Goal: Check status

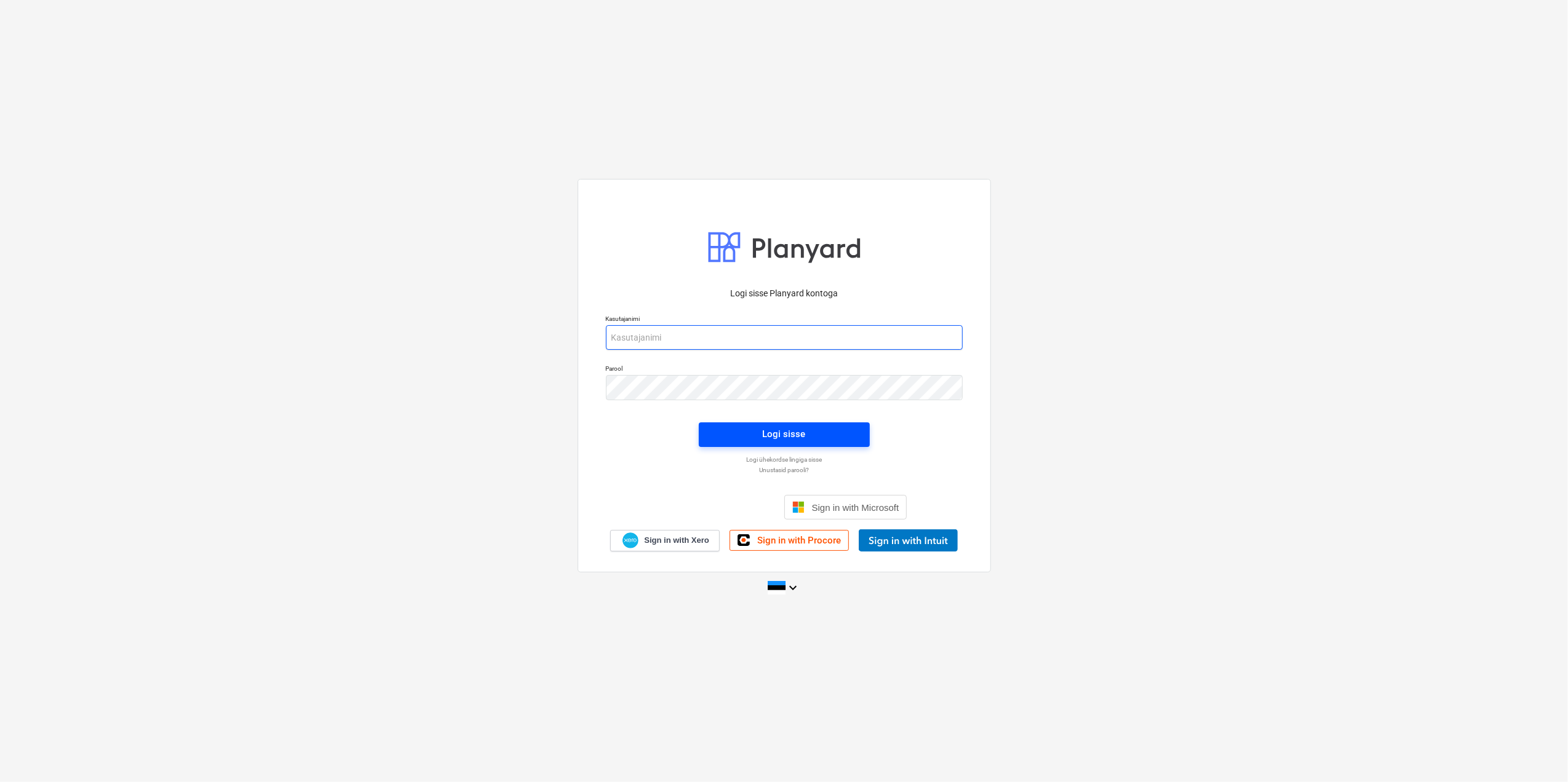
type input "[EMAIL_ADDRESS][DOMAIN_NAME]"
click at [848, 436] on span "Logi sisse" at bounding box center [784, 434] width 141 height 16
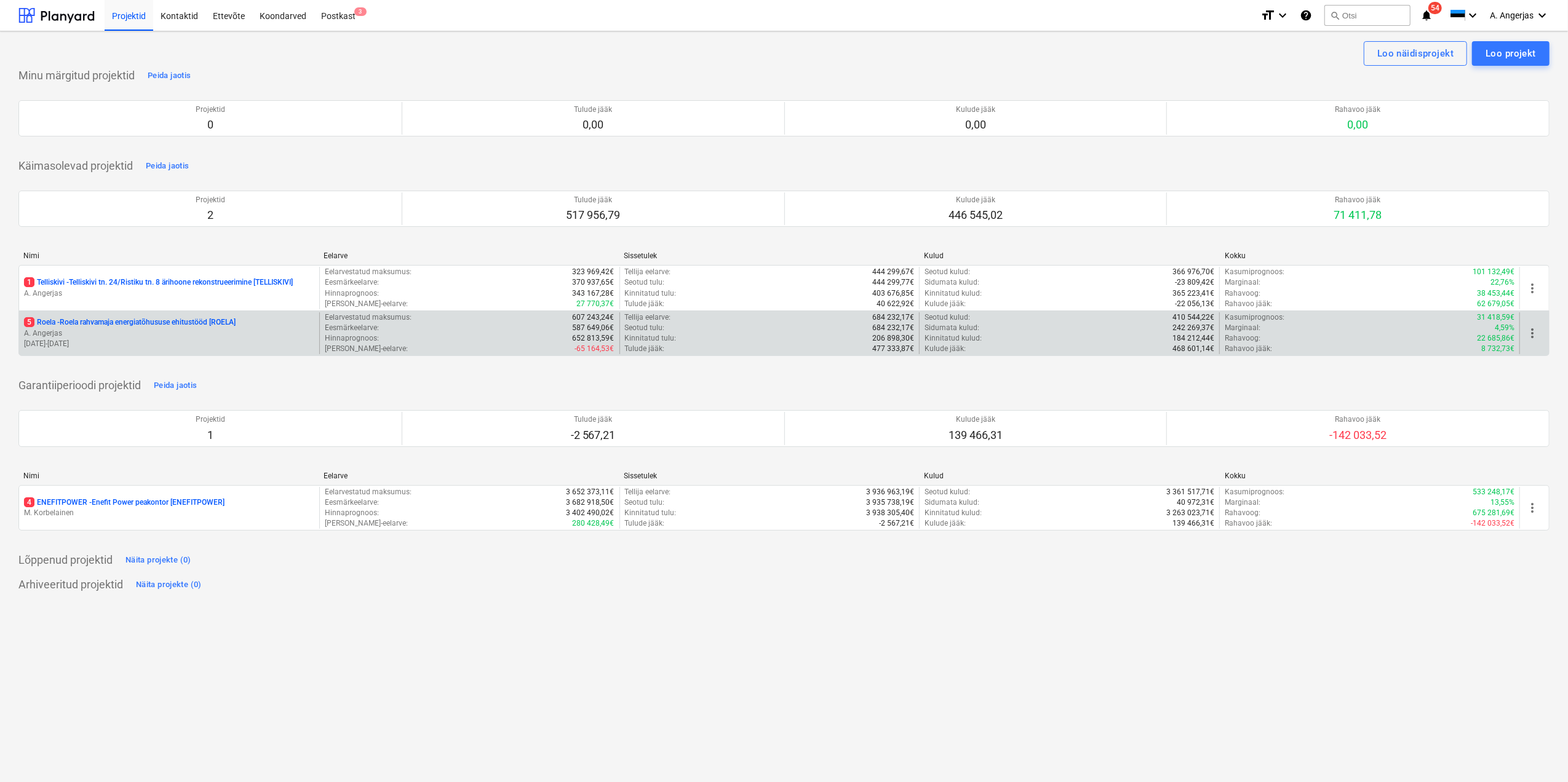
click at [217, 328] on p "5 Roela - Roela rahvamaja energiatõhususe ehitustööd [ROELA]" at bounding box center [130, 323] width 211 height 10
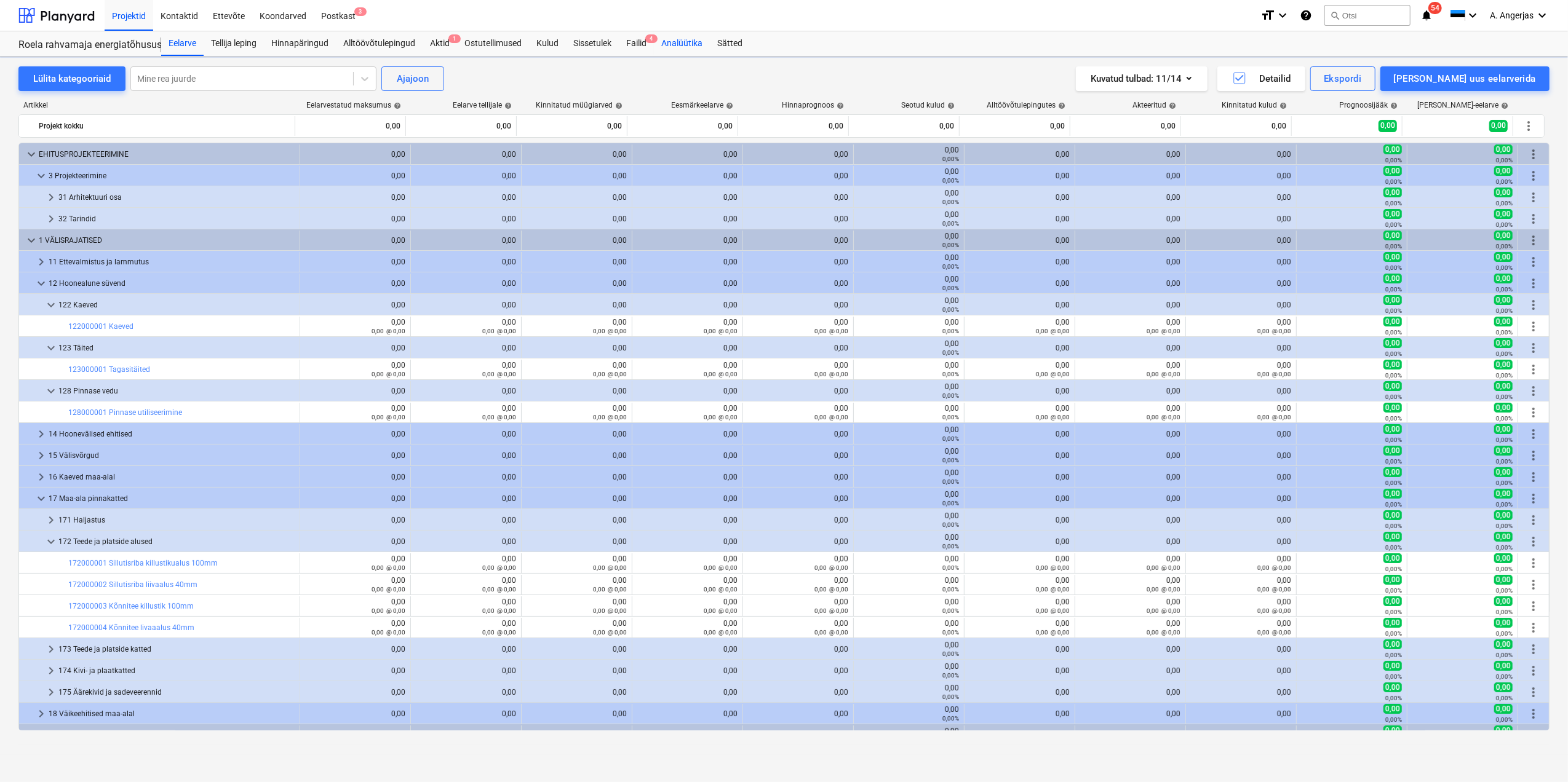
click at [670, 39] on div "Analüütika" at bounding box center [682, 43] width 56 height 25
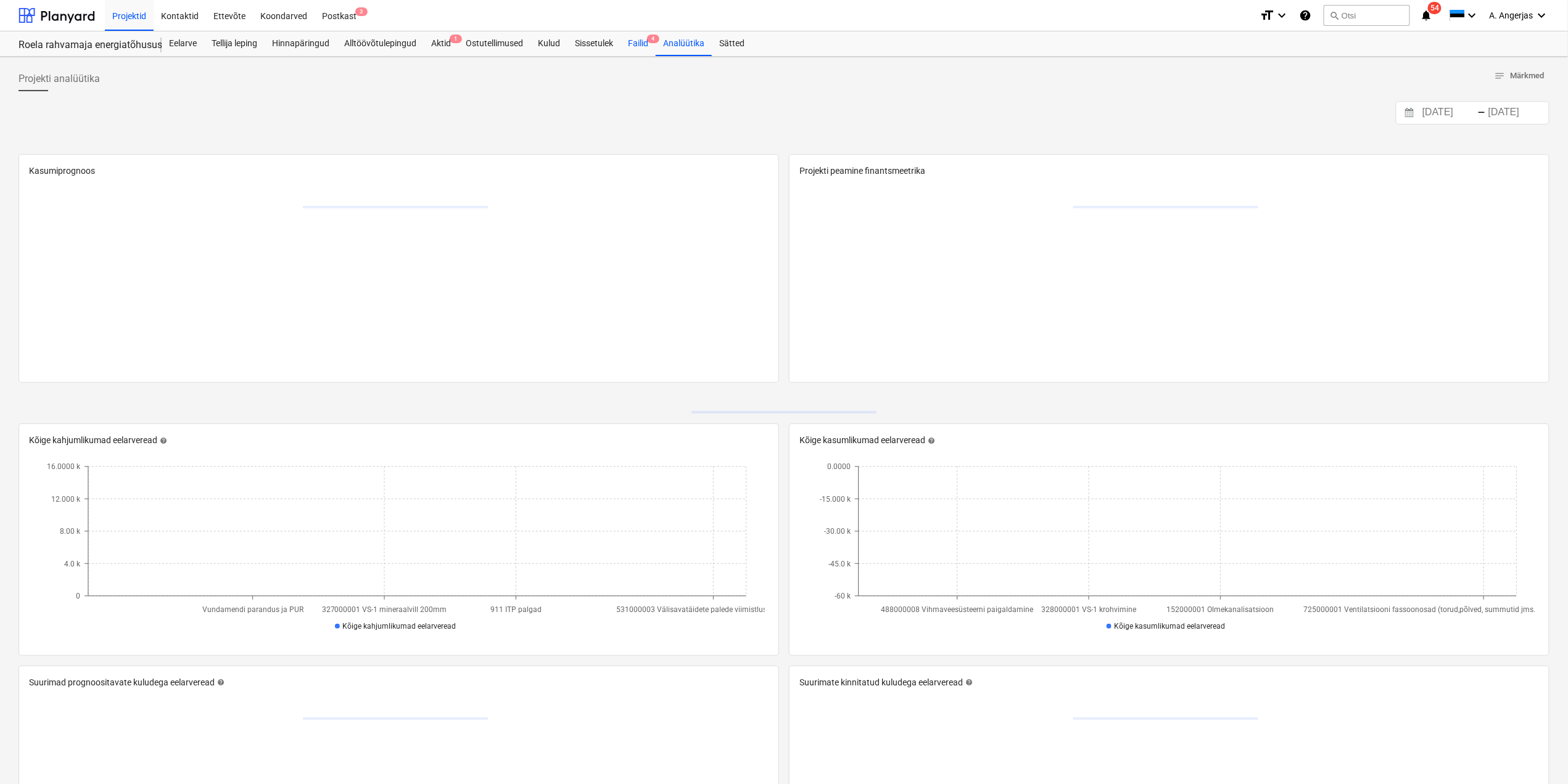
click at [631, 45] on div "Failid 4" at bounding box center [638, 43] width 35 height 25
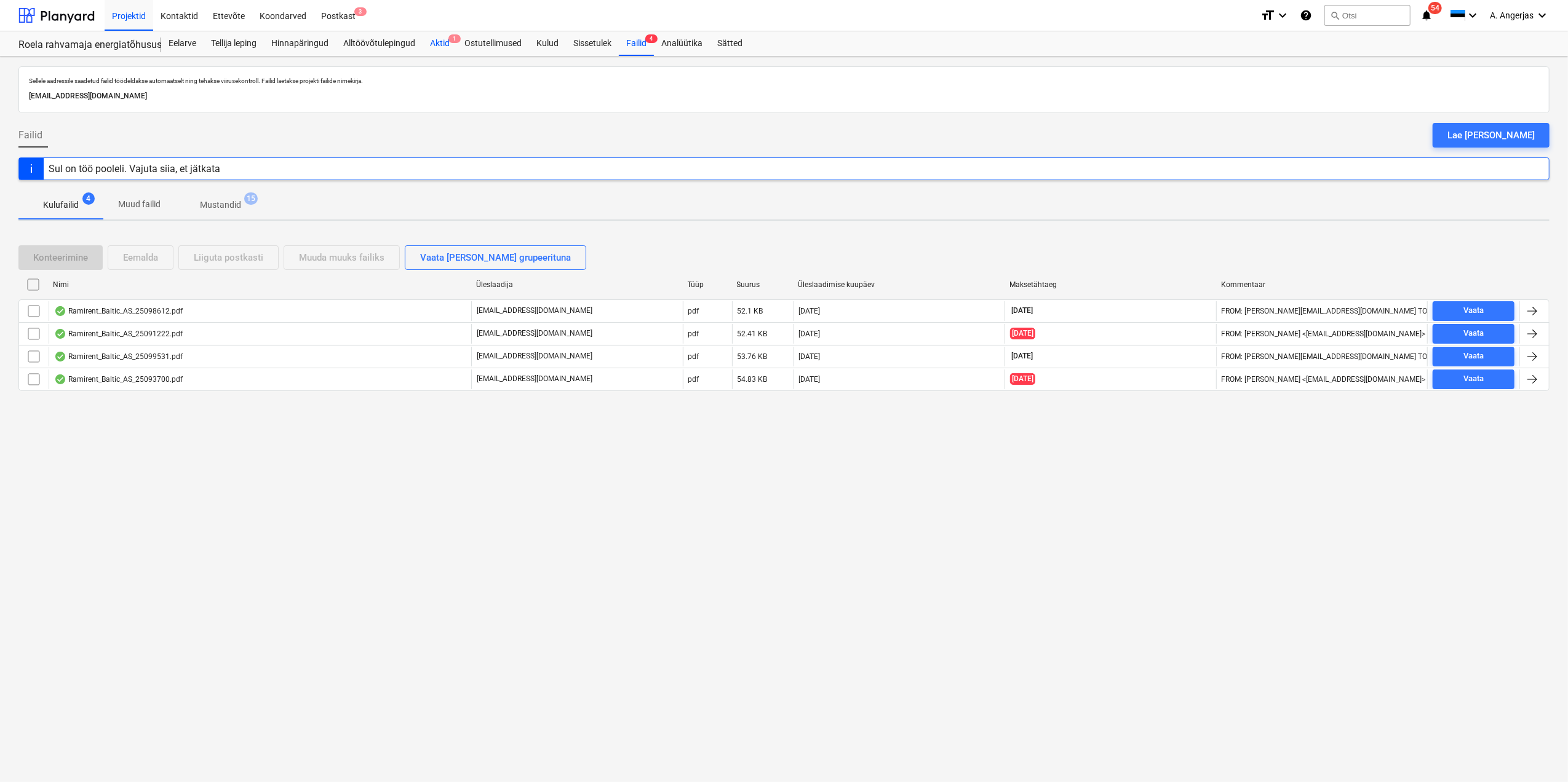
click at [442, 38] on div "Aktid 1" at bounding box center [440, 43] width 34 height 25
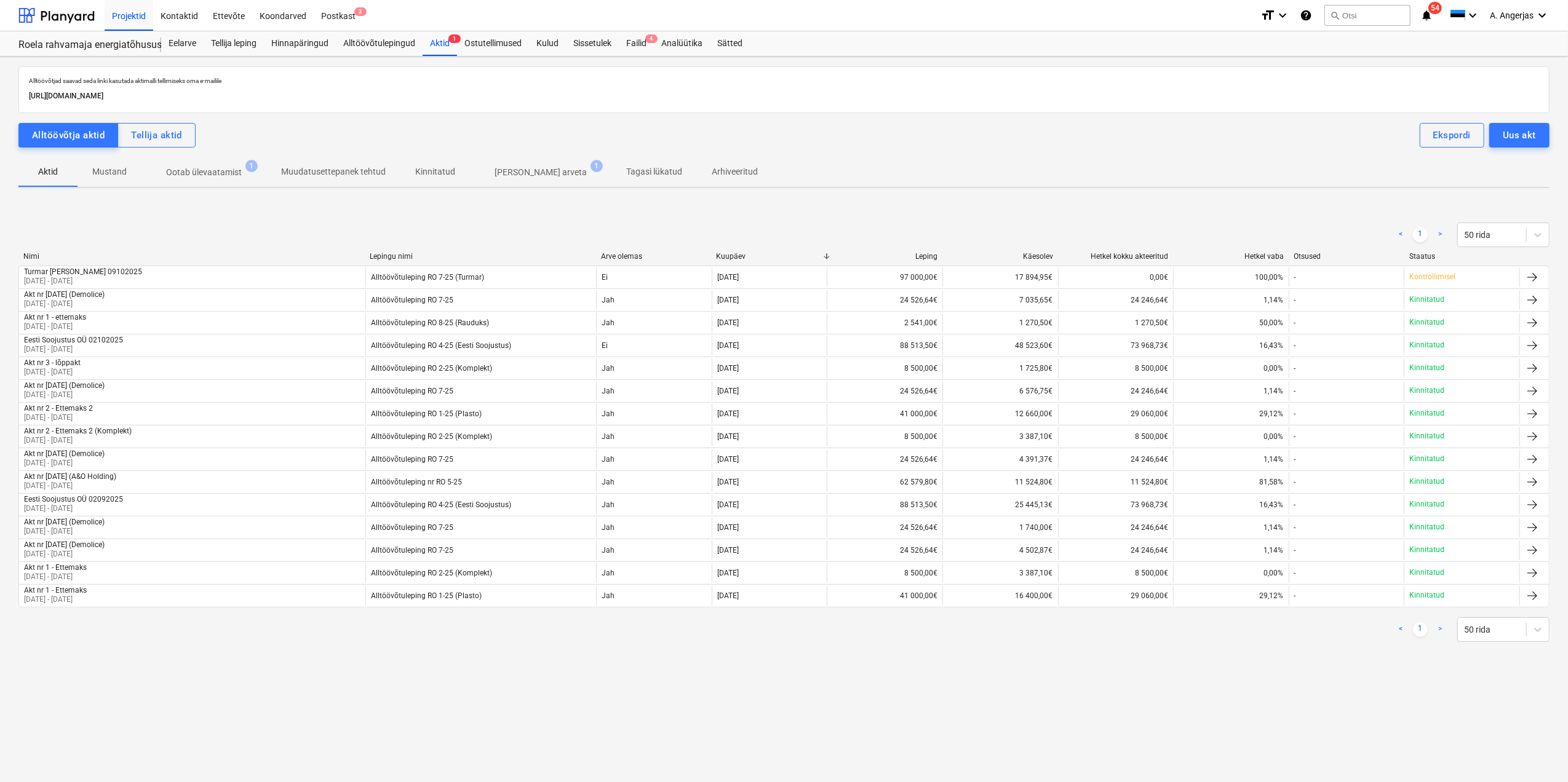
click at [223, 176] on p "Ootab ülevaatamist" at bounding box center [204, 172] width 76 height 13
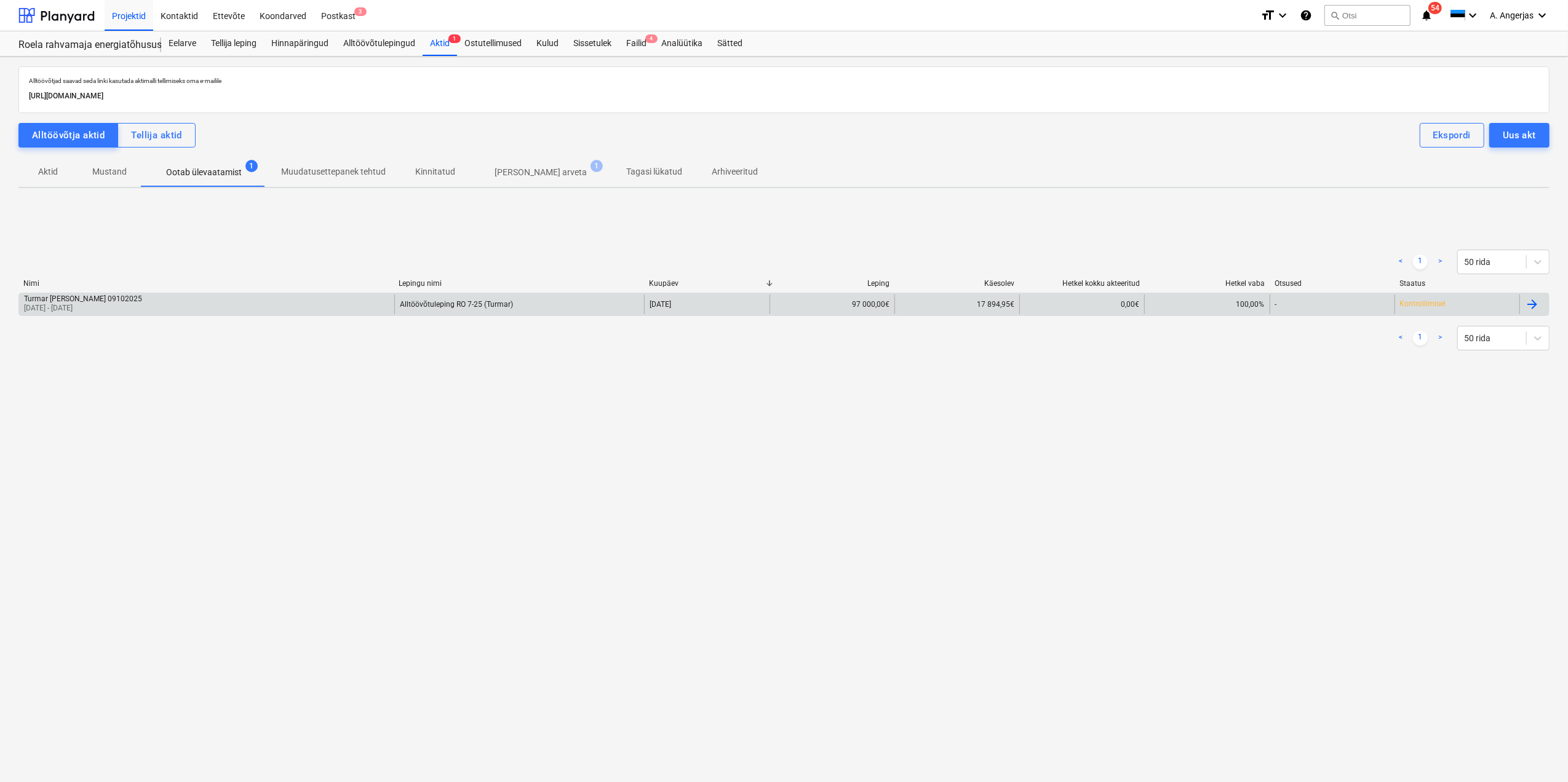
click at [236, 303] on div "Turmar [PERSON_NAME] OÜ 09102025 [DATE] - [DATE]" at bounding box center [207, 304] width 375 height 20
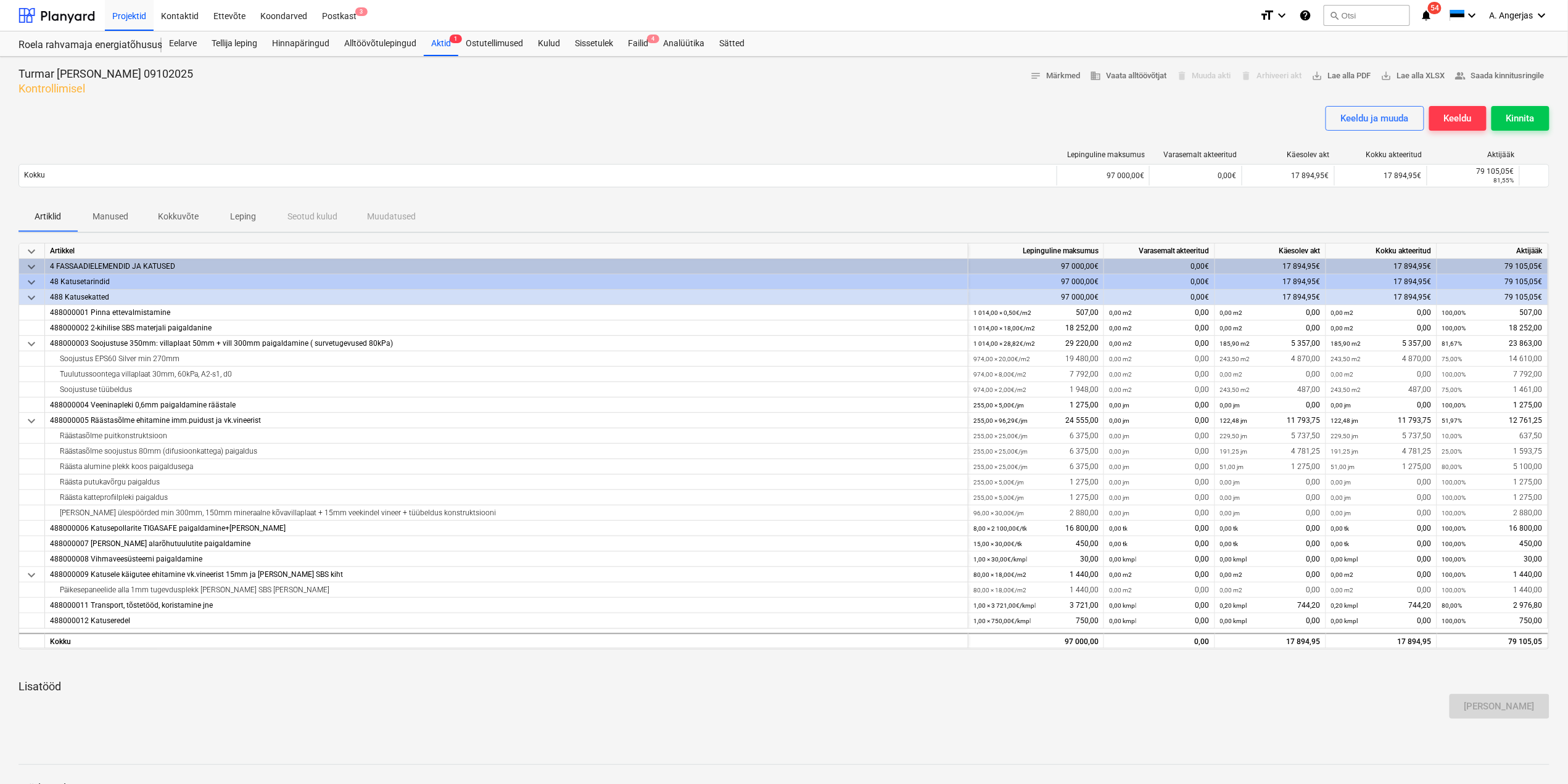
click at [825, 676] on div "keyboard_arrow_down Artikkel Lepinguline [PERSON_NAME] akteeritud Käesolev akt …" at bounding box center [784, 491] width 1531 height 496
drag, startPoint x: 743, startPoint y: 679, endPoint x: 391, endPoint y: 725, distance: 355.0
click at [391, 725] on div "keyboard_arrow_down Artikkel Lepinguline [PERSON_NAME] akteeritud Käesolev akt …" at bounding box center [784, 491] width 1531 height 496
click at [396, 728] on div "keyboard_arrow_down Artikkel Lepinguline [PERSON_NAME] akteeritud Käesolev akt …" at bounding box center [784, 491] width 1531 height 496
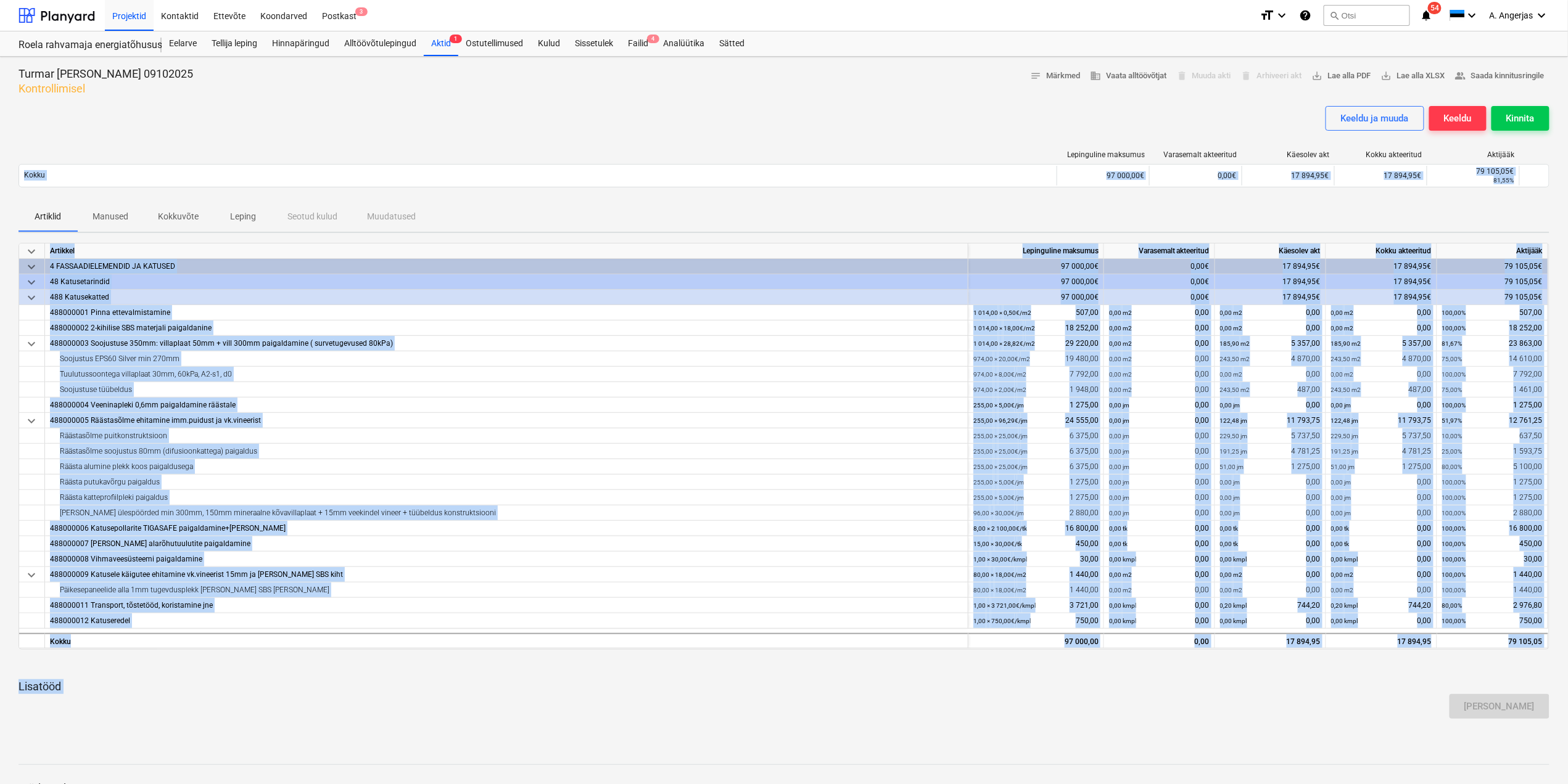
drag, startPoint x: 248, startPoint y: 711, endPoint x: 22, endPoint y: 153, distance: 602.0
click at [22, 153] on div "Turmar [PERSON_NAME] OÜ 09102025 Kontrollimisel notes Märkmed business Vaata al…" at bounding box center [784, 489] width 1568 height 865
drag, startPoint x: 22, startPoint y: 153, endPoint x: 285, endPoint y: 158, distance: 263.0
click at [285, 158] on div at bounding box center [538, 155] width 1039 height 9
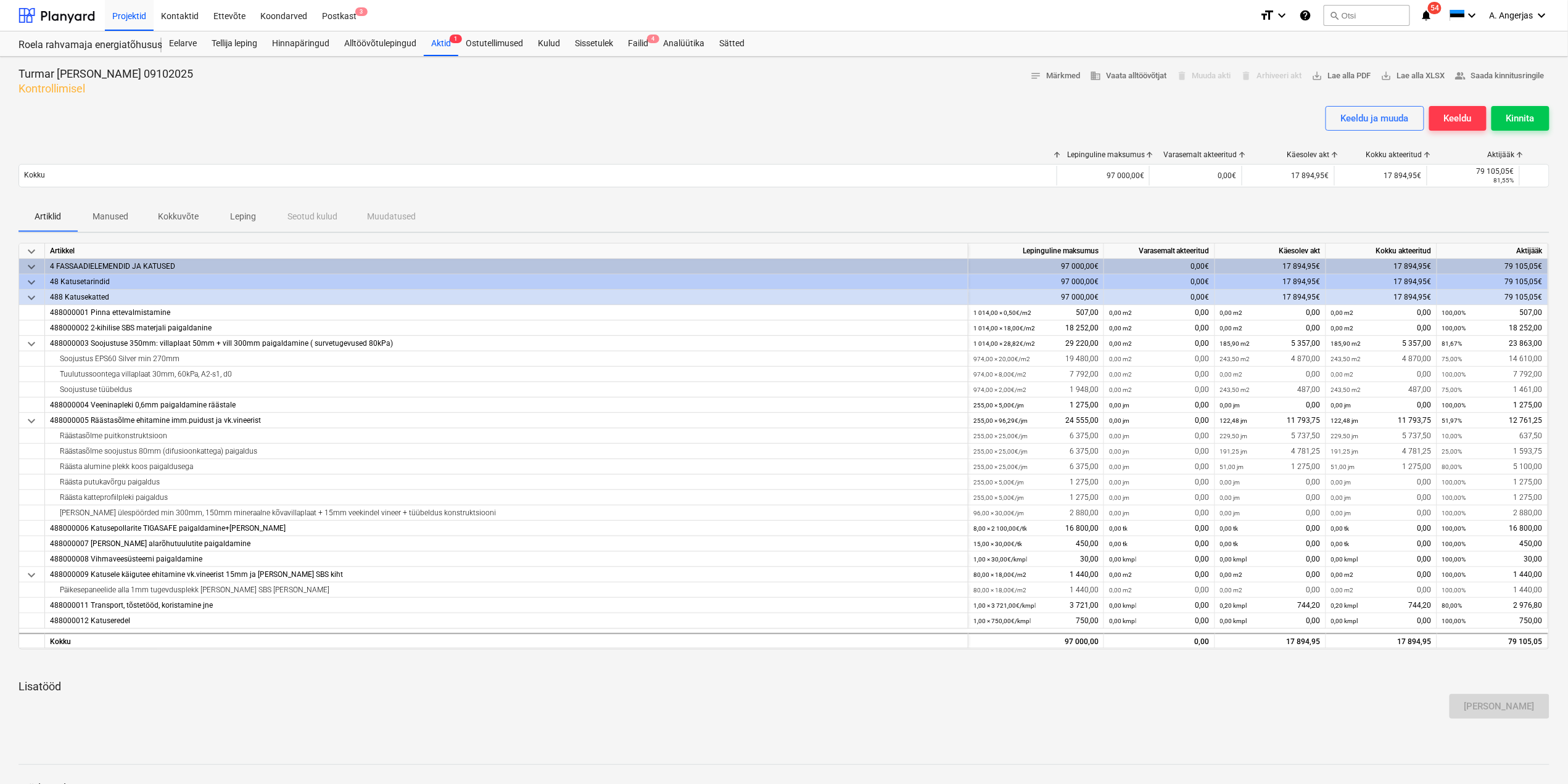
click at [561, 101] on div at bounding box center [784, 101] width 1531 height 10
drag, startPoint x: 1296, startPoint y: 711, endPoint x: 882, endPoint y: 284, distance: 594.7
click at [882, 284] on div "keyboard_arrow_down Artikkel Lepinguline [PERSON_NAME] akteeritud Käesolev akt …" at bounding box center [784, 491] width 1531 height 496
drag, startPoint x: 882, startPoint y: 284, endPoint x: 775, endPoint y: 126, distance: 190.8
click at [775, 126] on div "Keeldu ja muuda Keeldu Kinnita" at bounding box center [784, 123] width 1531 height 34
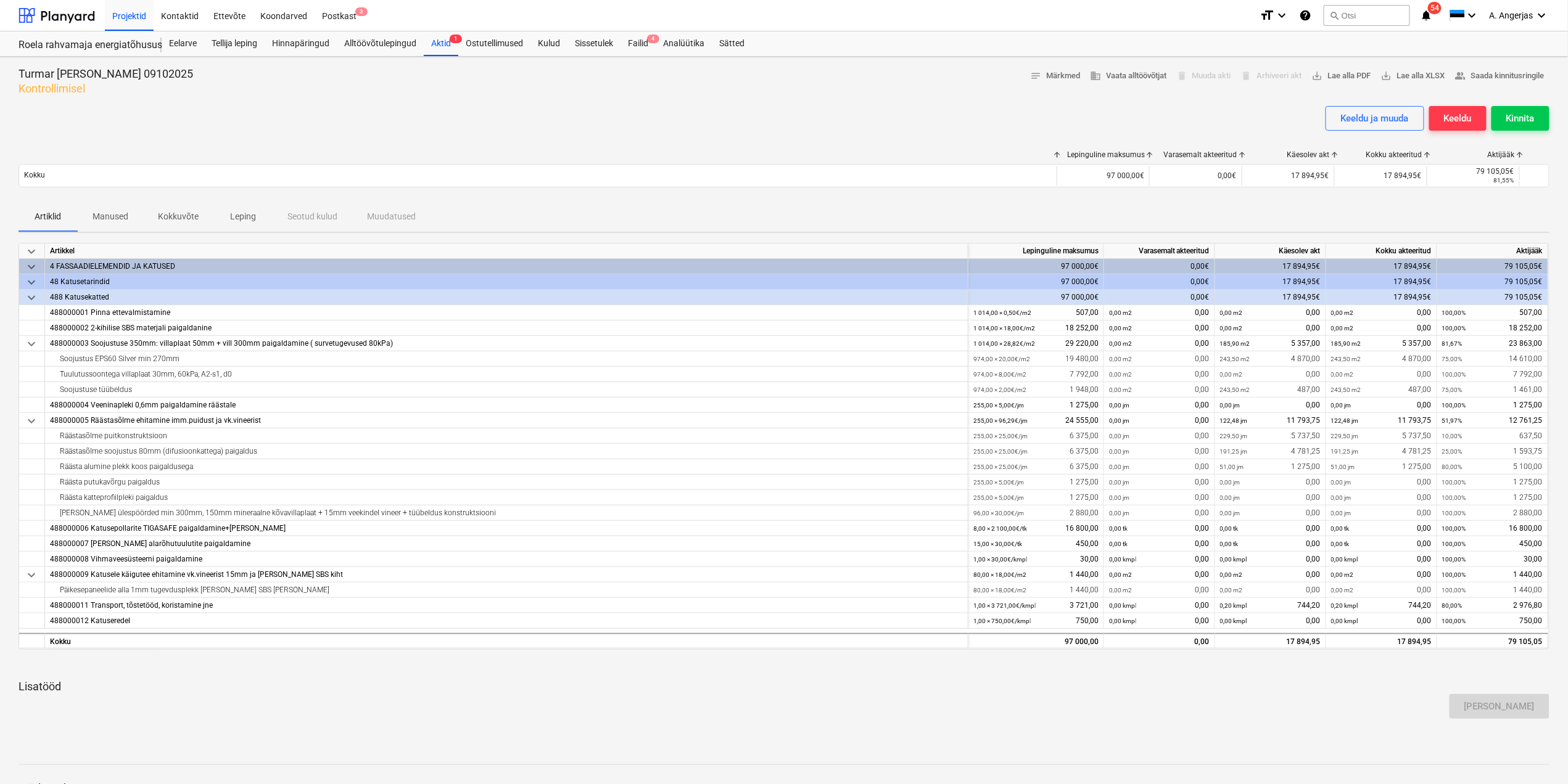
drag, startPoint x: 1210, startPoint y: 79, endPoint x: 204, endPoint y: 96, distance: 1006.1
click at [204, 96] on div at bounding box center [784, 101] width 1531 height 10
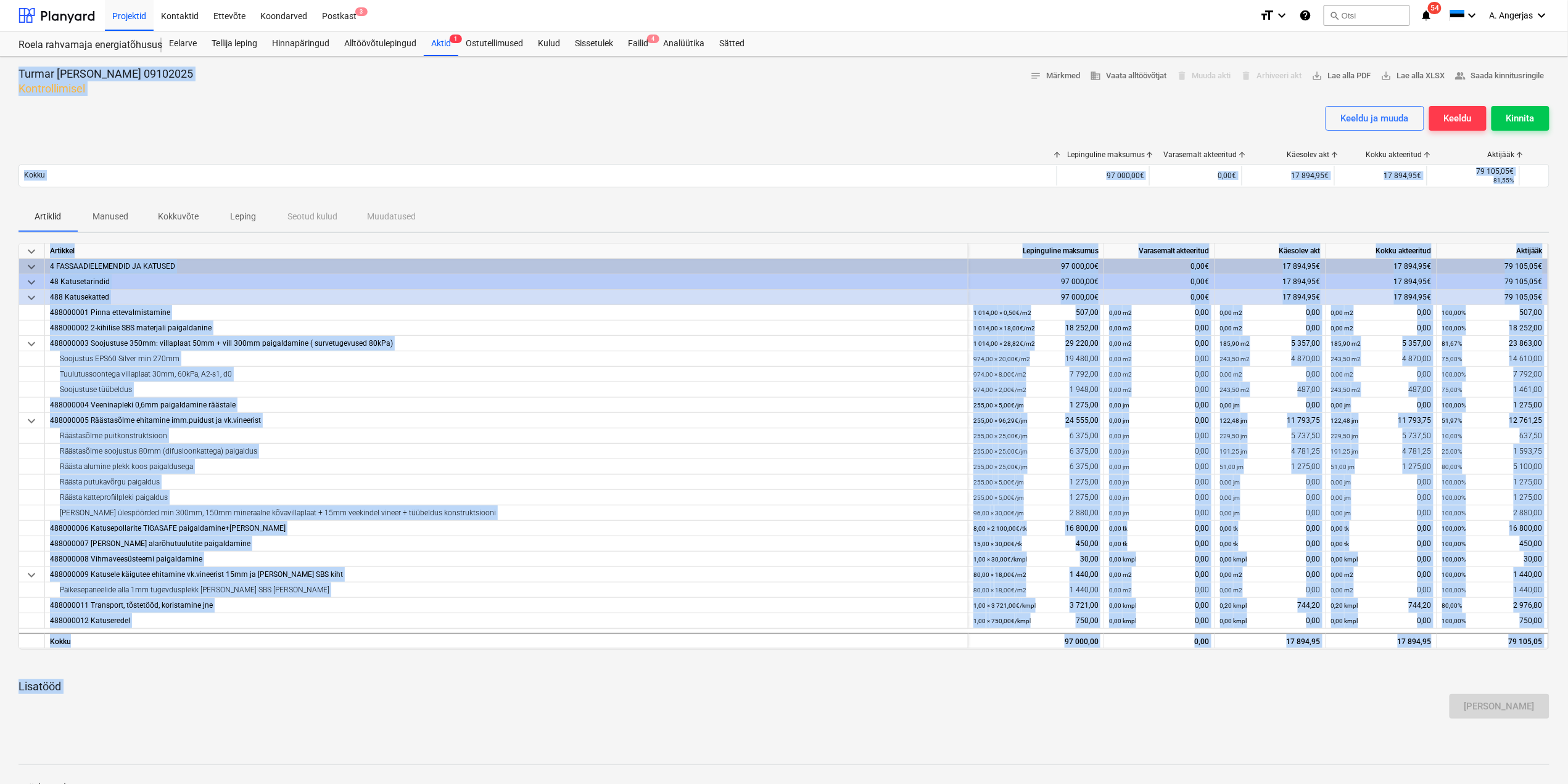
drag, startPoint x: 223, startPoint y: 630, endPoint x: 73, endPoint y: -22, distance: 669.0
click at [73, 0] on html "Projektid Kontaktid Ettevõte Koondarved Postkast 3 format_size keyboard_arrow_d…" at bounding box center [784, 392] width 1568 height 784
click at [524, 116] on div "Keeldu ja muuda Keeldu Kinnita" at bounding box center [784, 123] width 1531 height 34
click at [721, 107] on div "Keeldu ja muuda Keeldu Kinnita" at bounding box center [784, 123] width 1531 height 34
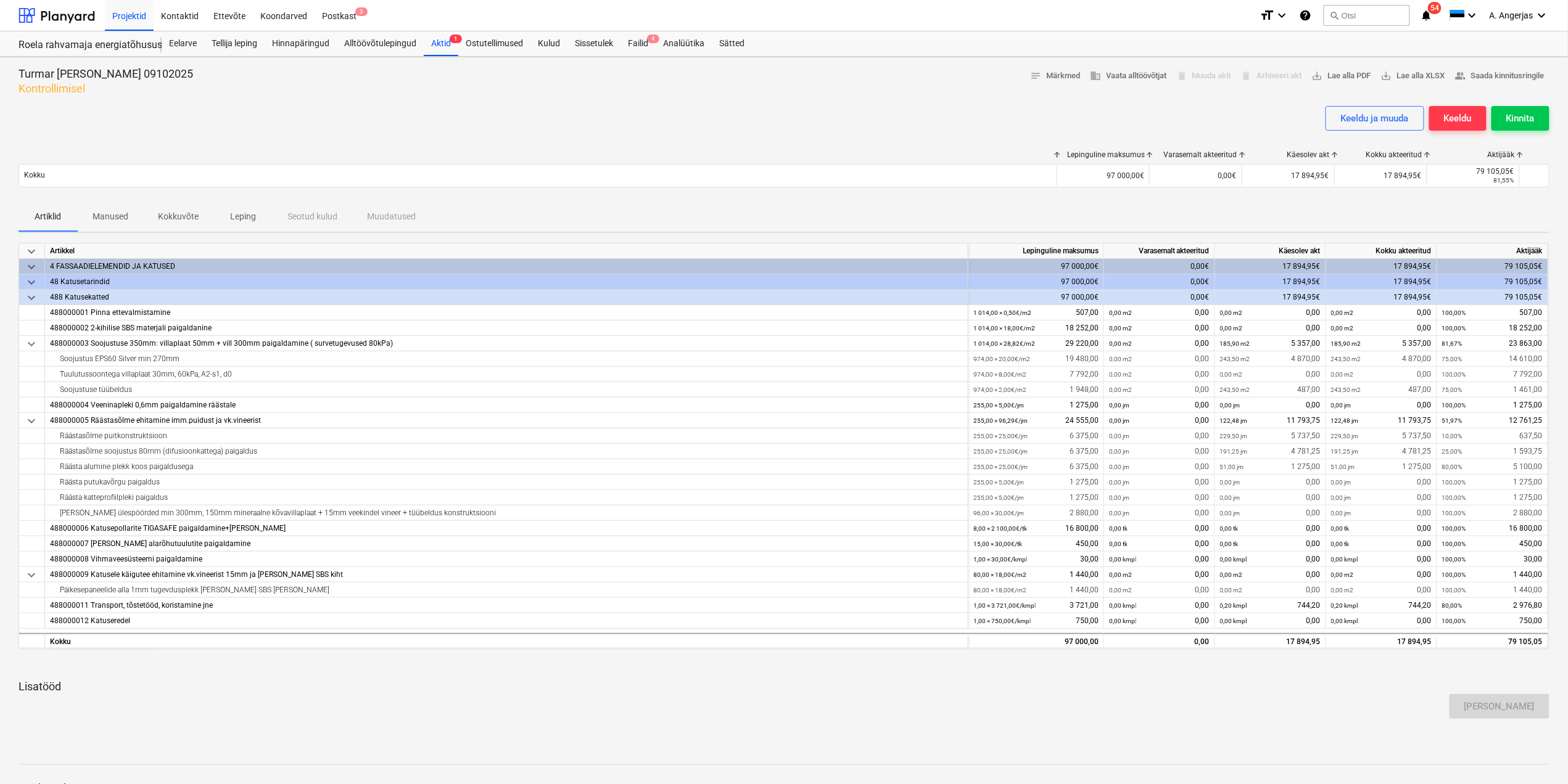
click at [694, 104] on div at bounding box center [784, 101] width 1531 height 10
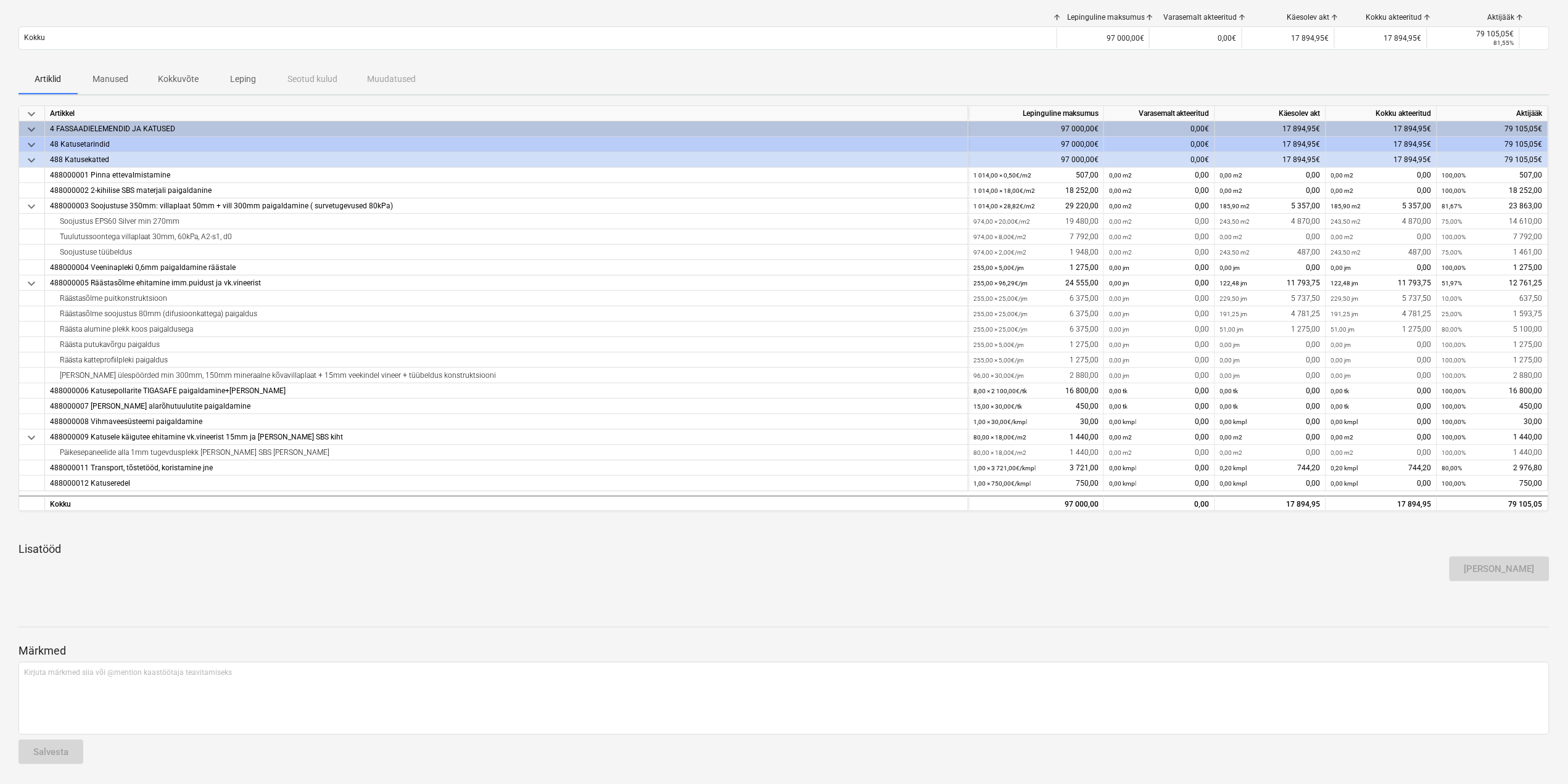
scroll to position [138, 0]
